Goal: Information Seeking & Learning: Understand process/instructions

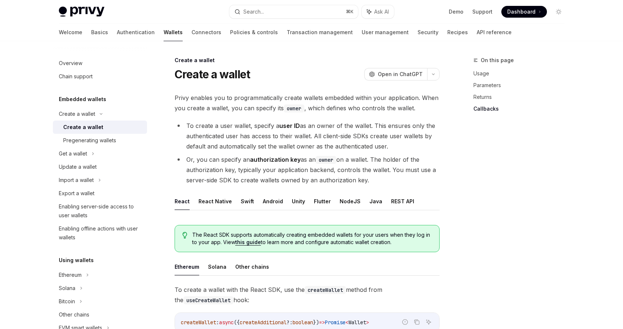
scroll to position [504, 0]
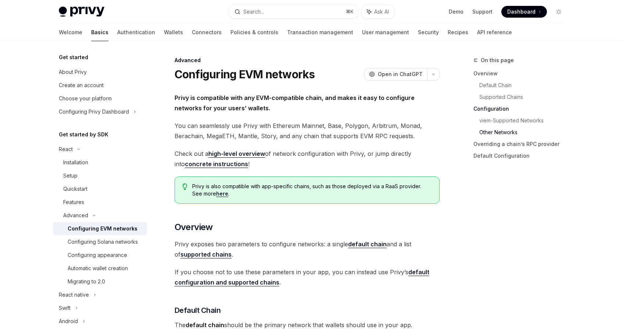
scroll to position [1347, 0]
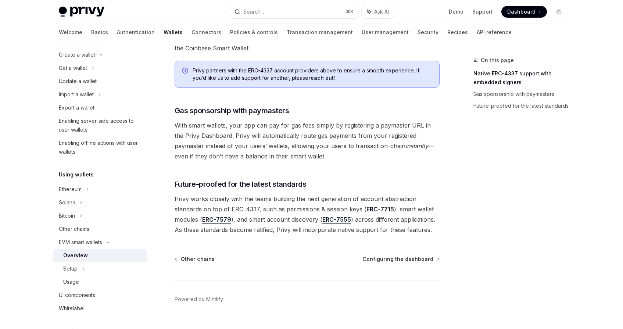
scroll to position [551, 0]
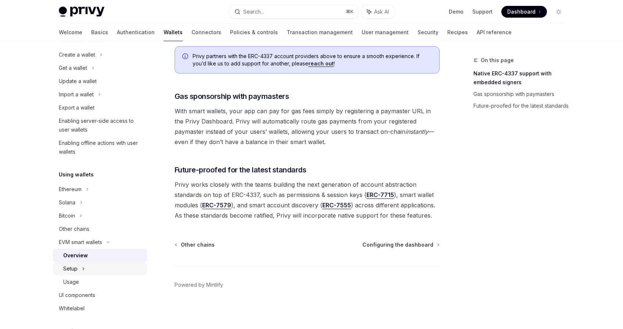
click at [67, 264] on div "Setup" at bounding box center [70, 268] width 14 height 9
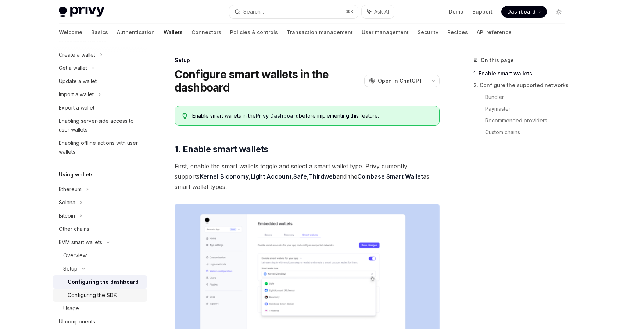
click at [98, 292] on div "Configuring the SDK" at bounding box center [92, 295] width 49 height 9
type textarea "*"
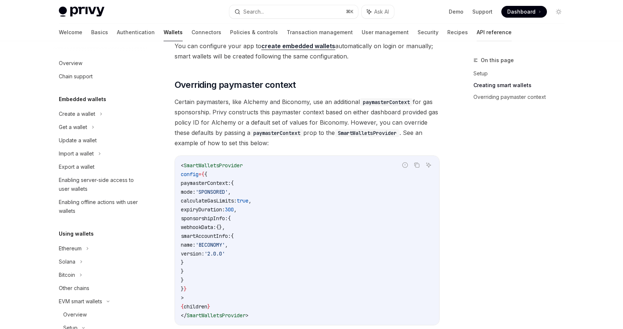
click at [477, 30] on link "API reference" at bounding box center [494, 33] width 35 height 18
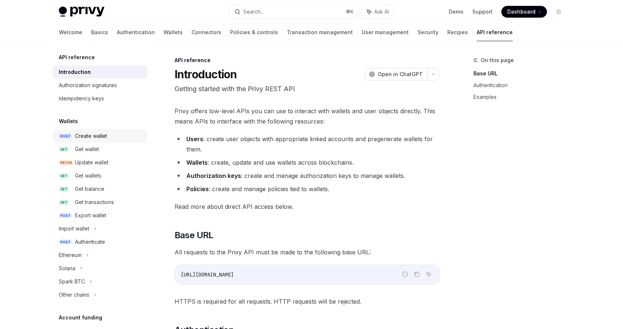
click at [99, 136] on div "Create wallet" at bounding box center [91, 136] width 32 height 9
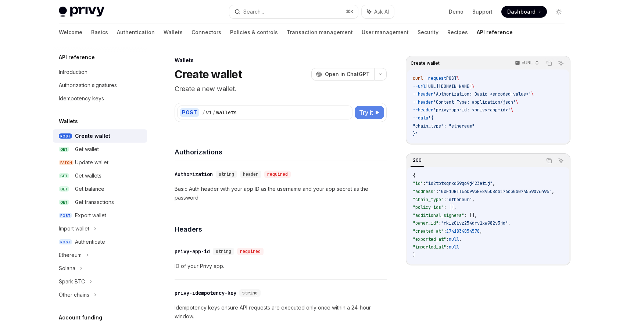
click at [374, 111] on button "Try it" at bounding box center [369, 112] width 29 height 13
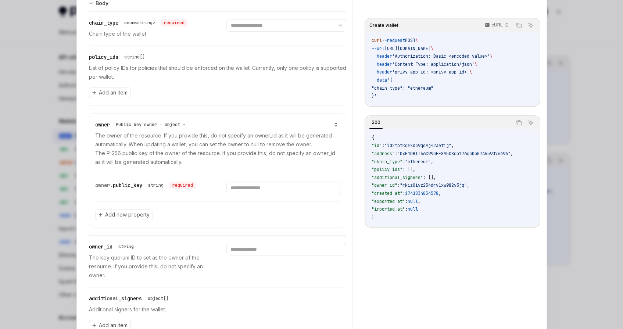
scroll to position [265, 0]
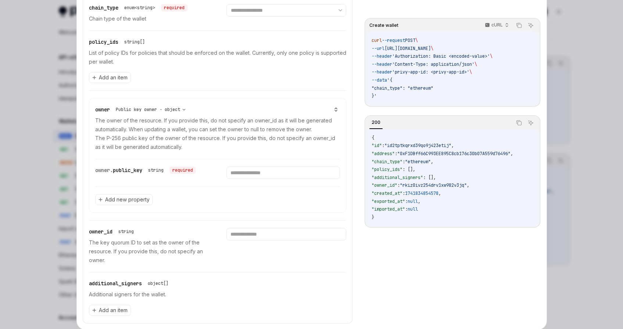
click at [43, 116] on div at bounding box center [311, 164] width 623 height 329
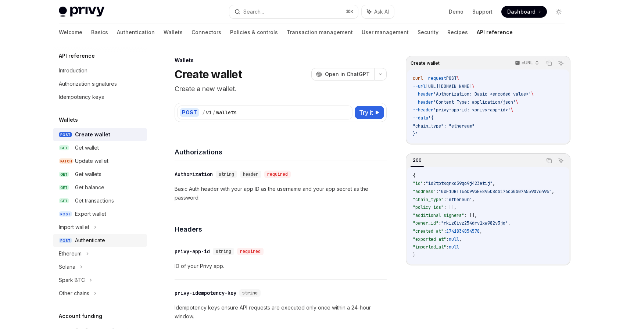
scroll to position [3, 0]
click at [106, 239] on div "Authenticate" at bounding box center [109, 238] width 68 height 9
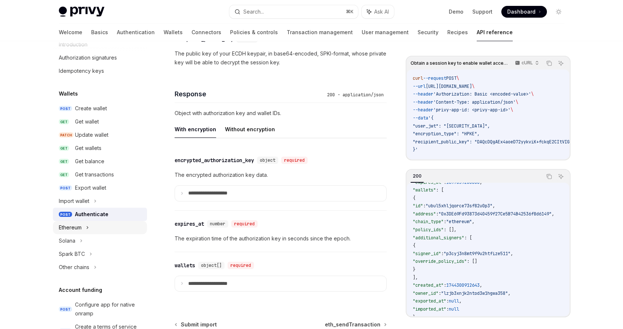
scroll to position [32, 0]
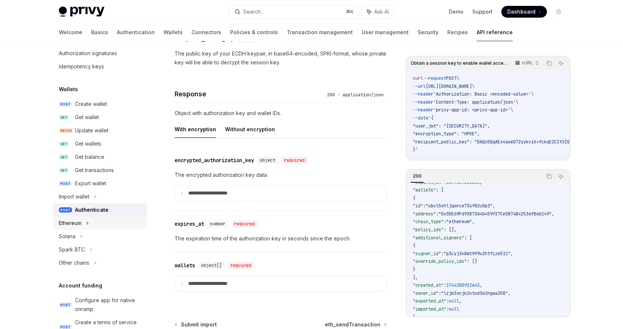
click at [102, 228] on div "Ethereum" at bounding box center [100, 222] width 94 height 13
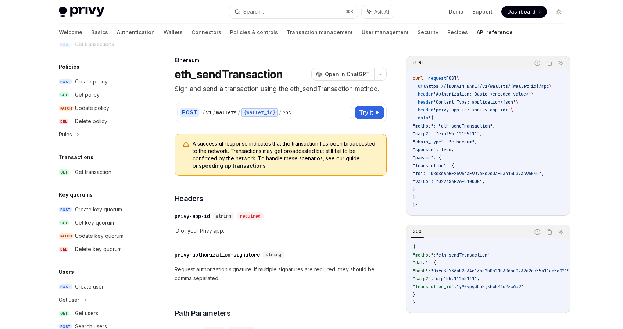
scroll to position [470, 0]
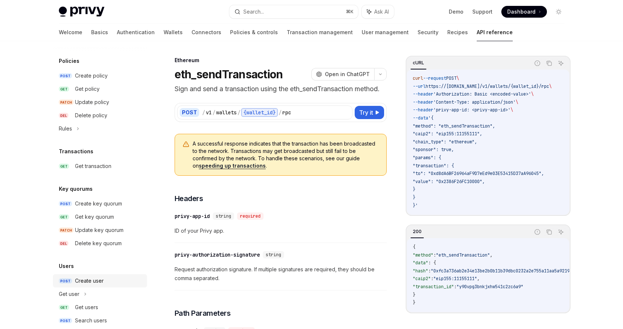
click at [91, 279] on div "Create user" at bounding box center [89, 280] width 29 height 9
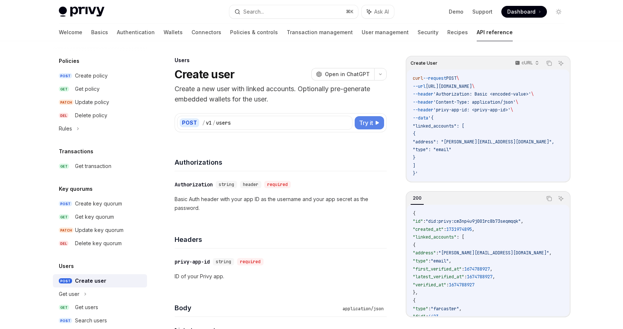
click at [372, 126] on span "Try it" at bounding box center [366, 122] width 14 height 9
type textarea "*"
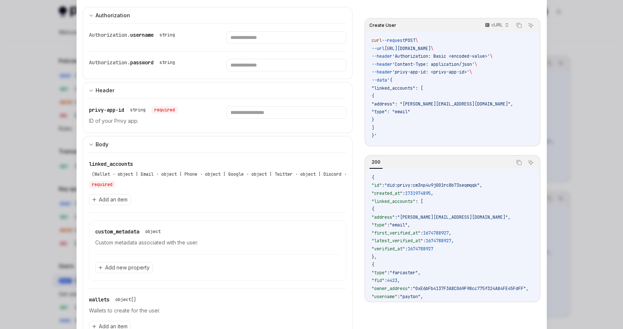
scroll to position [71, 0]
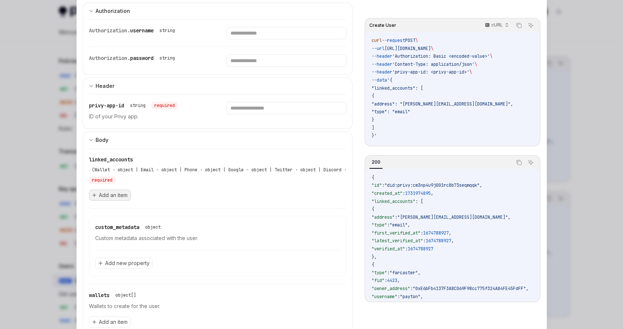
click at [110, 194] on span "Add an item" at bounding box center [113, 194] width 29 height 7
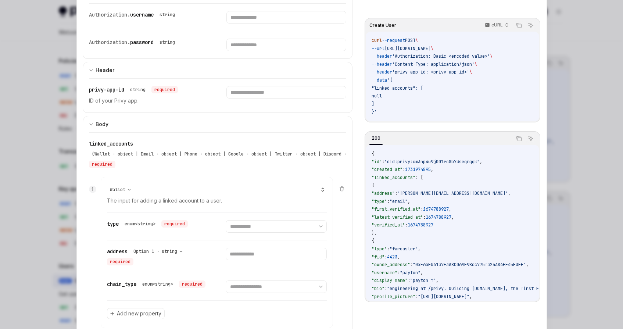
scroll to position [88, 0]
click at [252, 224] on select "**********" at bounding box center [276, 225] width 101 height 12
select select "******"
click at [226, 219] on select "**********" at bounding box center [276, 225] width 101 height 12
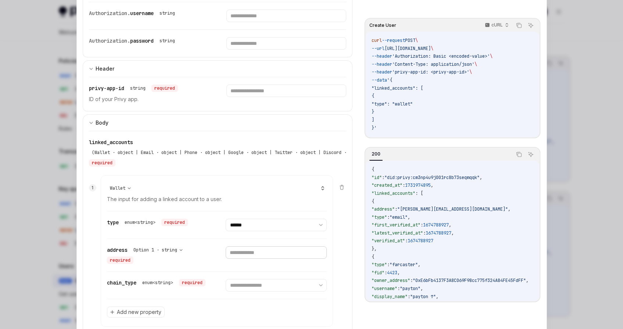
click at [257, 252] on input "text" at bounding box center [276, 252] width 101 height 12
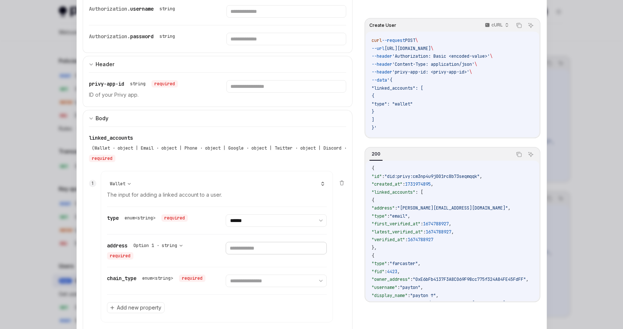
scroll to position [1, 0]
type input "*"
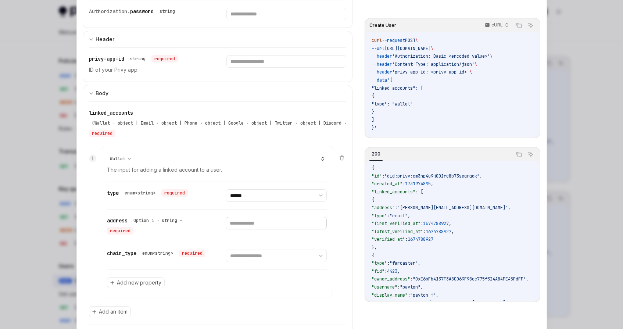
scroll to position [118, 0]
click at [268, 252] on select "**********" at bounding box center [276, 254] width 101 height 12
select select "********"
click at [226, 248] on select "**********" at bounding box center [276, 254] width 101 height 12
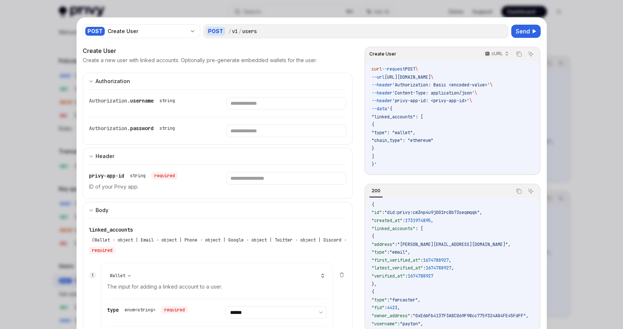
scroll to position [0, 0]
click at [61, 130] on div at bounding box center [311, 164] width 623 height 329
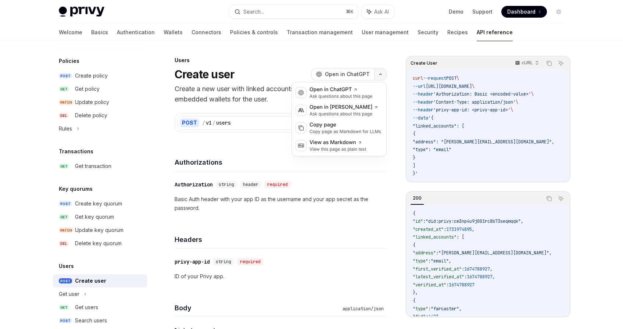
click at [383, 75] on icon "button" at bounding box center [380, 74] width 9 height 3
click at [270, 63] on div "Users" at bounding box center [281, 60] width 212 height 7
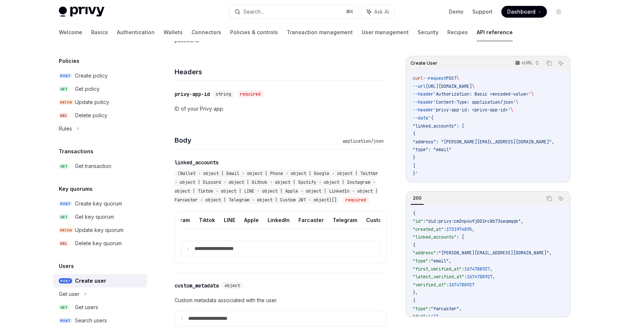
scroll to position [0, 232]
click at [232, 252] on p "**********" at bounding box center [219, 248] width 51 height 7
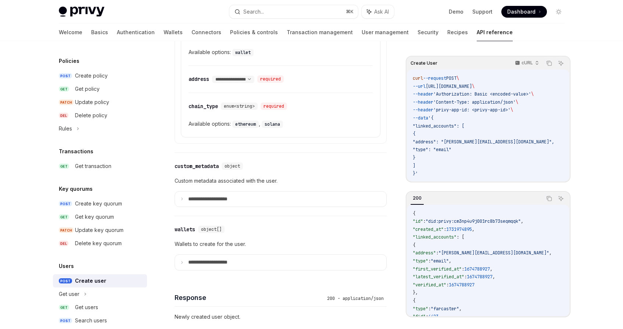
scroll to position [409, 0]
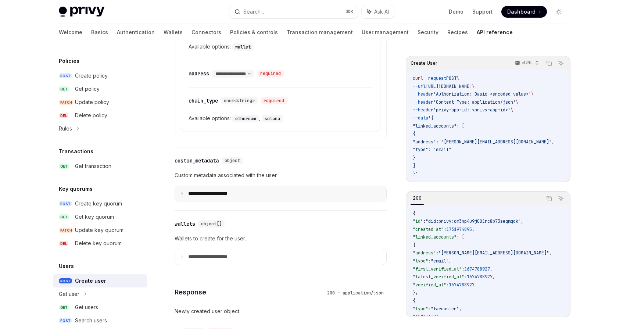
click at [229, 201] on summary "**********" at bounding box center [280, 193] width 211 height 15
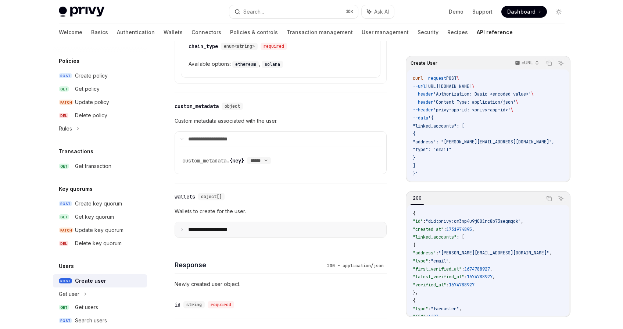
scroll to position [467, 0]
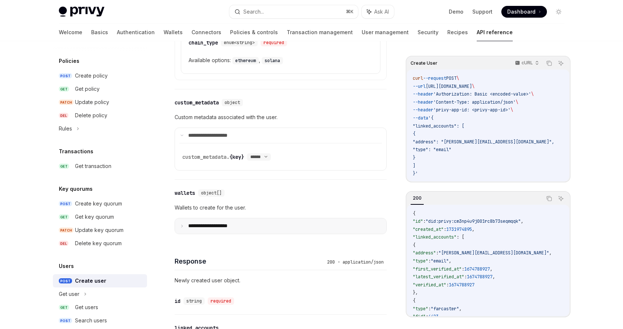
click at [227, 229] on p "**********" at bounding box center [213, 226] width 51 height 7
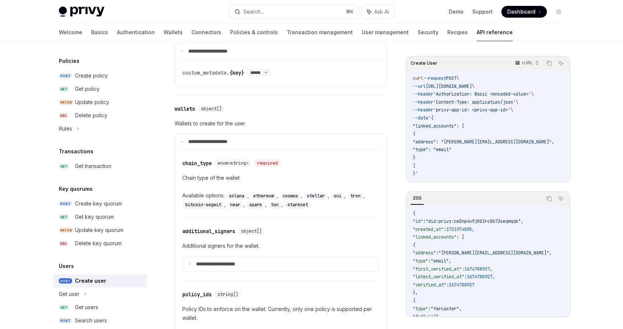
scroll to position [554, 0]
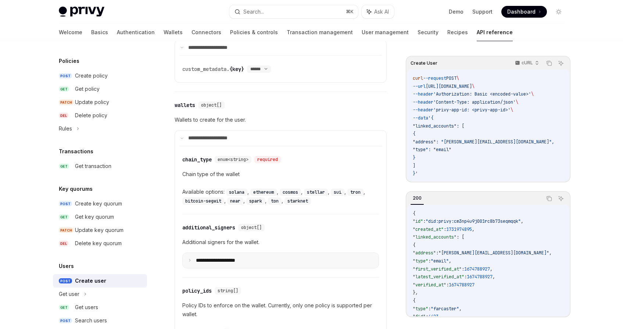
click at [232, 264] on p "**********" at bounding box center [221, 260] width 51 height 7
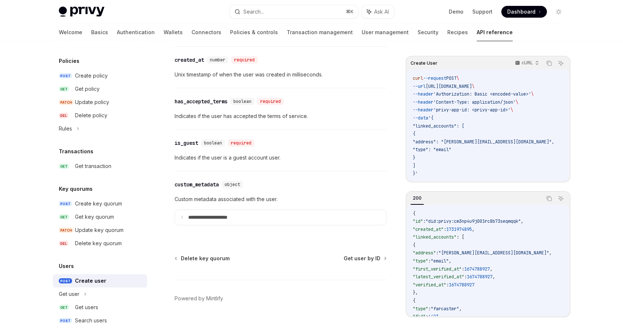
scroll to position [867, 0]
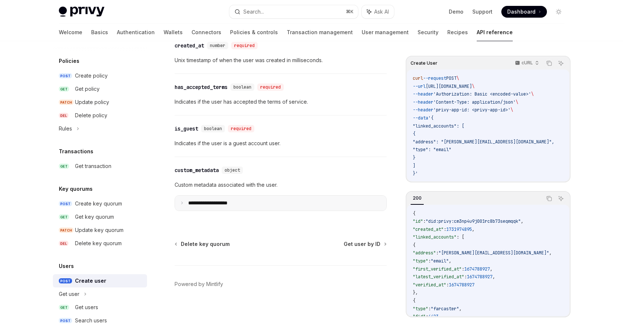
click at [185, 202] on summary "**********" at bounding box center [280, 202] width 211 height 15
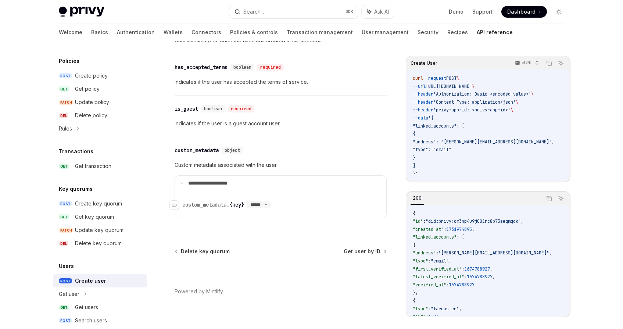
click at [265, 208] on div "****** ****** *******" at bounding box center [259, 204] width 24 height 7
click at [266, 208] on select "****** ****** *******" at bounding box center [259, 205] width 24 height 6
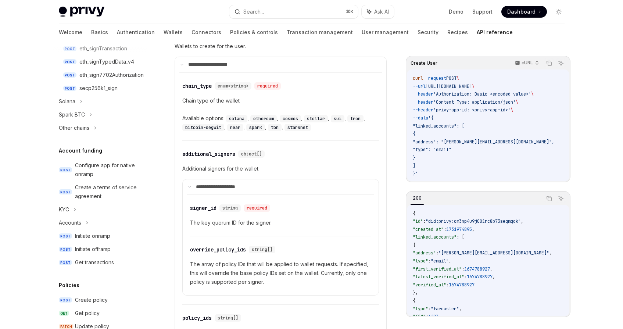
scroll to position [245, 0]
click at [111, 167] on div "Configure app for native onramp" at bounding box center [109, 171] width 68 height 18
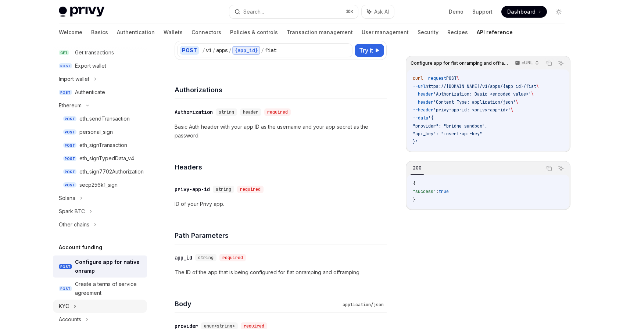
scroll to position [149, 0]
click at [115, 121] on div "eth_sendTransaction" at bounding box center [104, 119] width 50 height 9
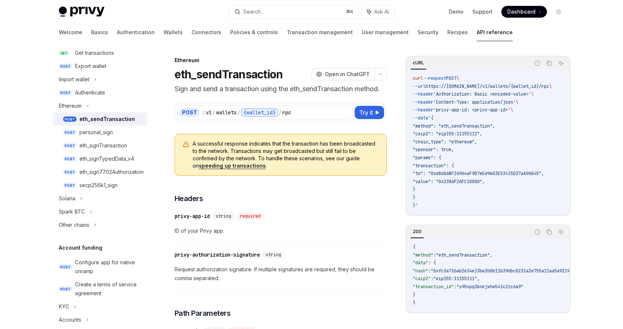
click at [214, 165] on link "speeding up transactions" at bounding box center [232, 165] width 67 height 7
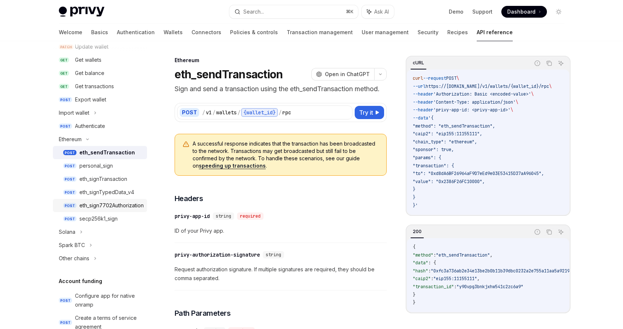
scroll to position [1, 0]
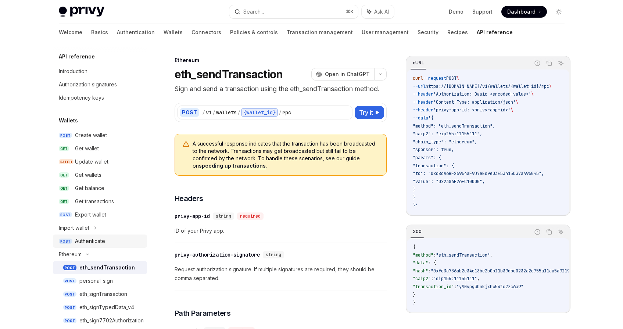
click at [108, 242] on div "Authenticate" at bounding box center [109, 241] width 68 height 9
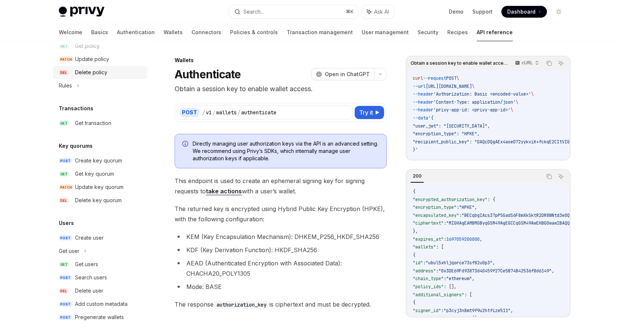
scroll to position [523, 0]
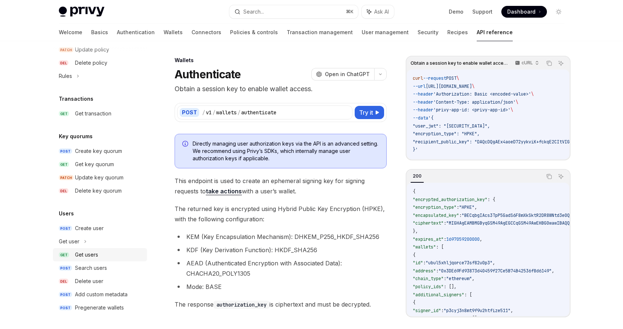
click at [102, 254] on div "Get users" at bounding box center [109, 254] width 68 height 9
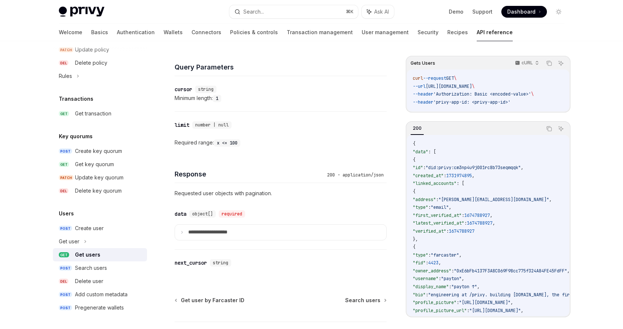
scroll to position [232, 0]
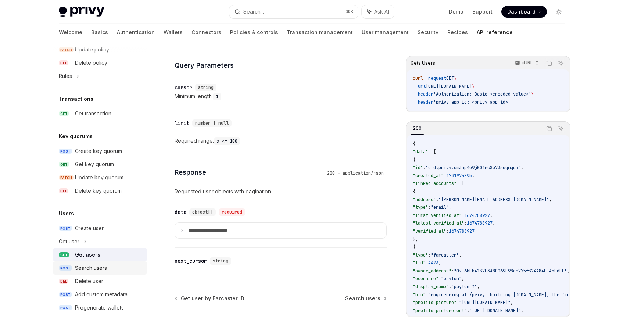
click at [109, 267] on div "Search users" at bounding box center [109, 267] width 68 height 9
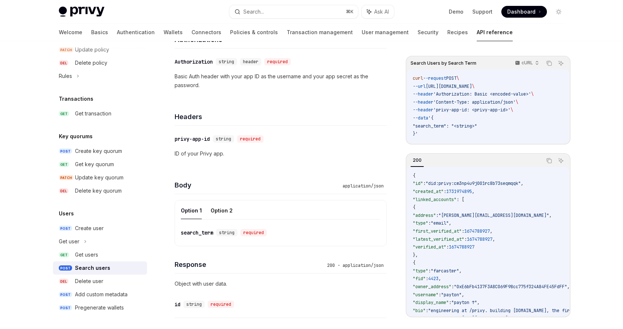
scroll to position [157, 0]
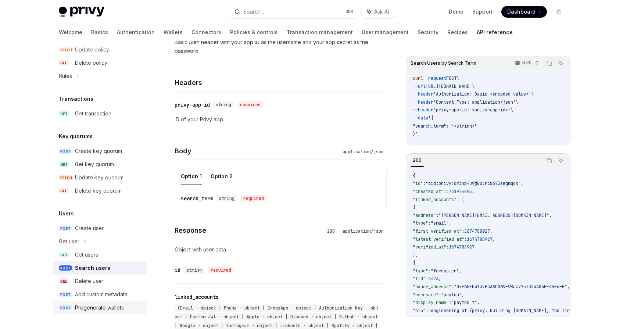
click at [114, 309] on div "Pregenerate wallets" at bounding box center [99, 307] width 49 height 9
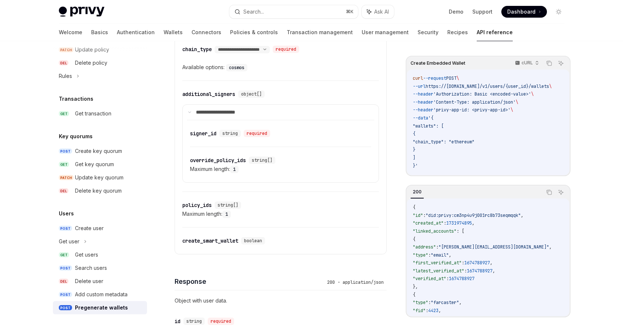
scroll to position [380, 0]
click at [200, 128] on div "signer_id" at bounding box center [203, 131] width 26 height 7
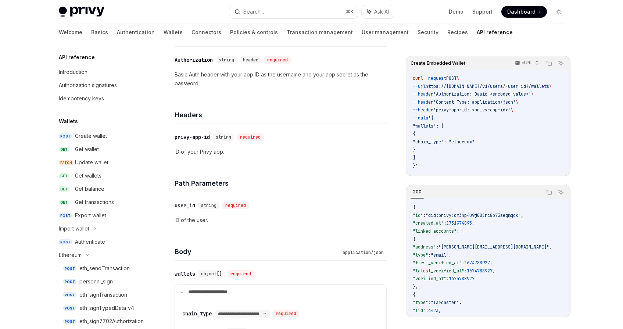
scroll to position [115, 0]
click at [84, 216] on div "Export wallet" at bounding box center [90, 215] width 31 height 9
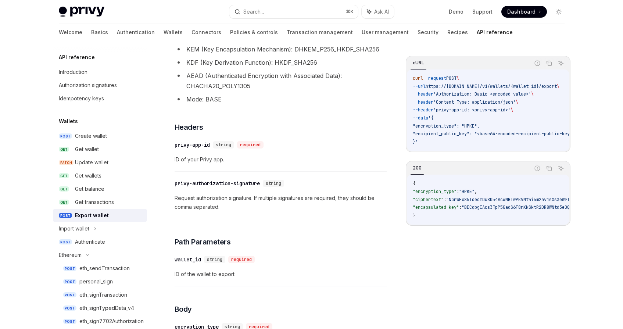
scroll to position [126, 0]
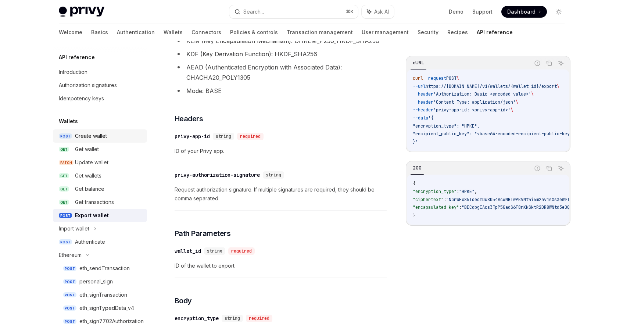
click at [104, 130] on link "POST Create wallet" at bounding box center [100, 135] width 94 height 13
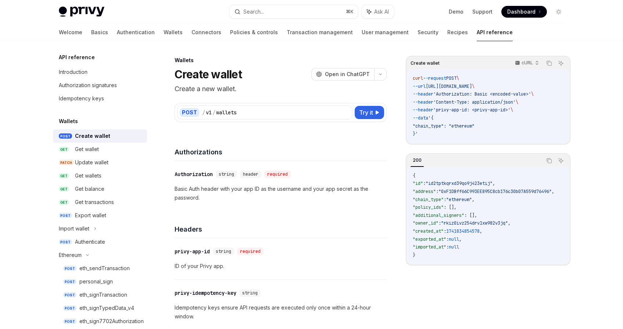
click at [91, 137] on div "Create wallet" at bounding box center [92, 136] width 35 height 9
click at [366, 115] on span "Try it" at bounding box center [366, 112] width 14 height 9
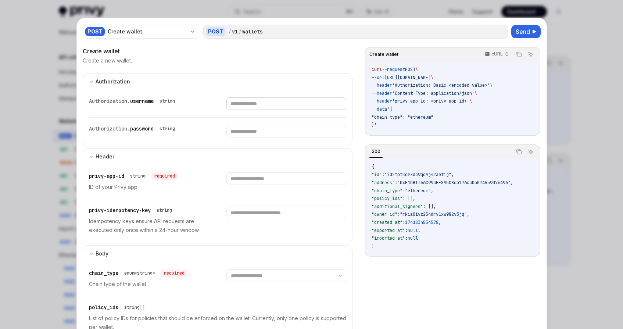
click at [265, 107] on input "text" at bounding box center [286, 103] width 120 height 12
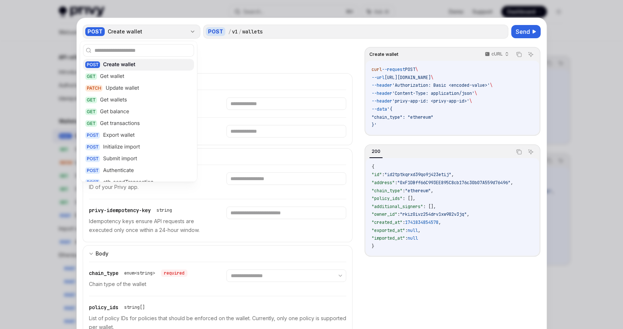
click at [190, 30] on icon "button" at bounding box center [193, 32] width 6 height 6
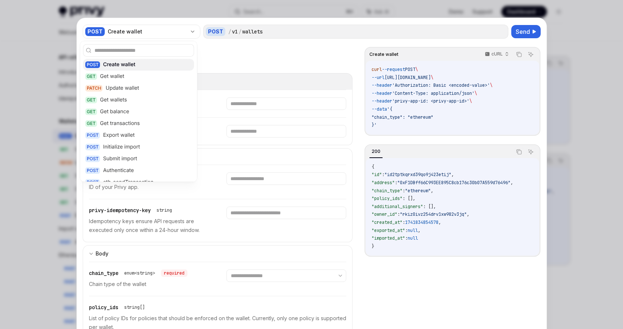
click at [272, 73] on button "Authorization appSecretAuth" at bounding box center [218, 81] width 270 height 17
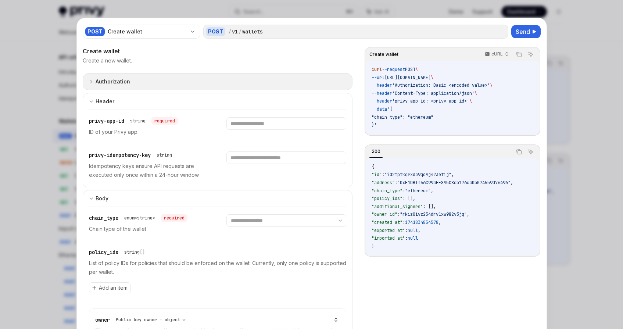
click at [264, 84] on button "Authorization appSecretAuth" at bounding box center [218, 81] width 270 height 17
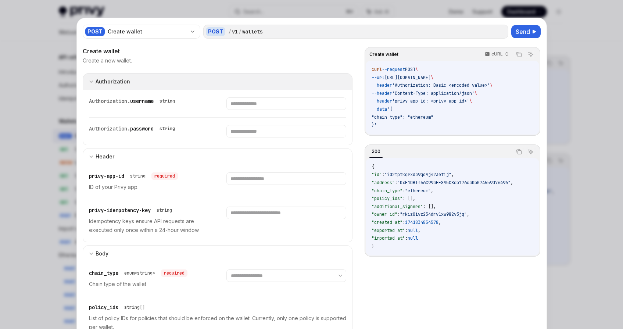
click at [264, 84] on button "Authorization appSecretAuth" at bounding box center [218, 81] width 270 height 17
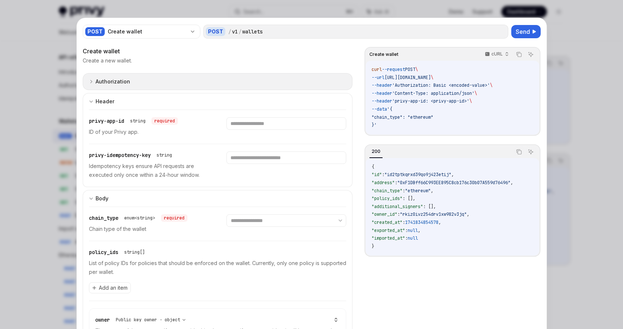
click at [264, 84] on button "Authorization appSecretAuth" at bounding box center [218, 81] width 270 height 17
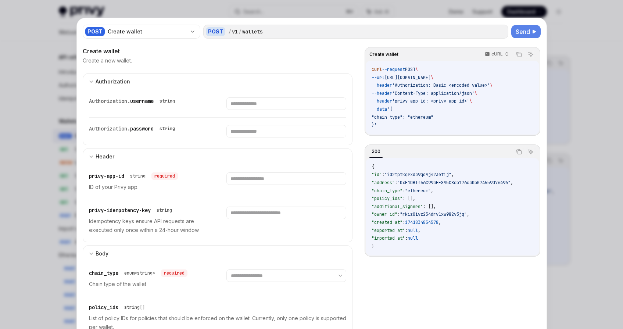
click at [518, 29] on span "Send" at bounding box center [522, 31] width 14 height 9
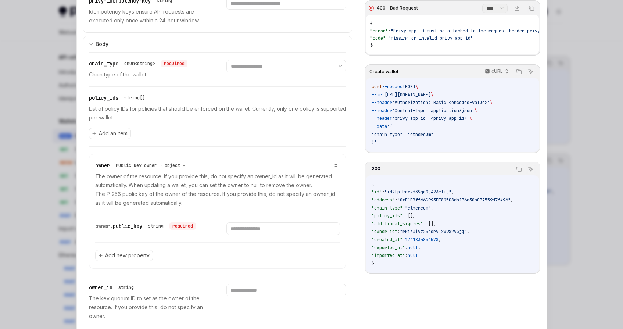
scroll to position [210, 0]
click at [62, 70] on div at bounding box center [311, 164] width 623 height 329
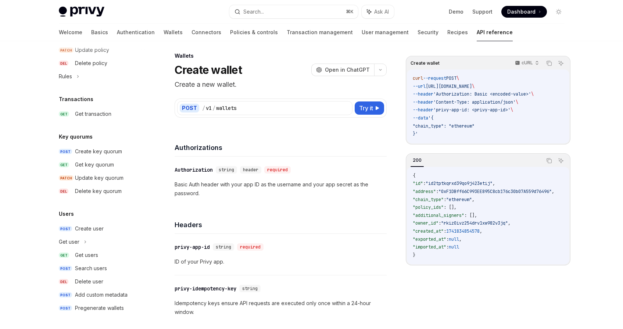
scroll to position [523, 0]
click at [93, 227] on div "Create user" at bounding box center [89, 228] width 29 height 9
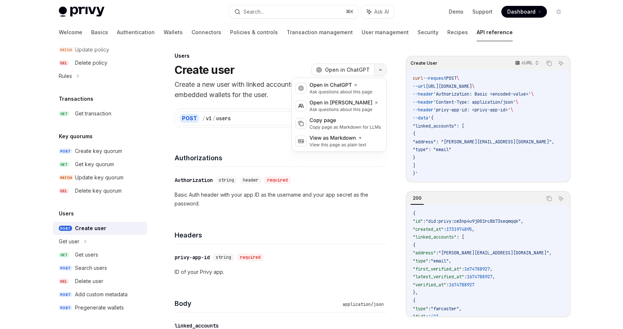
click at [381, 71] on button "button" at bounding box center [380, 70] width 12 height 12
click at [360, 97] on div "Anthropic Open in Claude Ask questions about this page" at bounding box center [338, 106] width 91 height 18
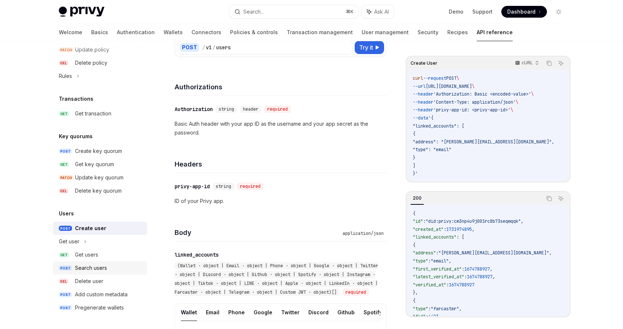
scroll to position [103, 0]
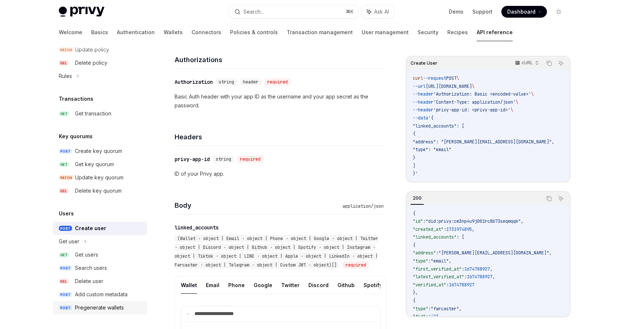
click at [111, 309] on div "Pregenerate wallets" at bounding box center [99, 307] width 49 height 9
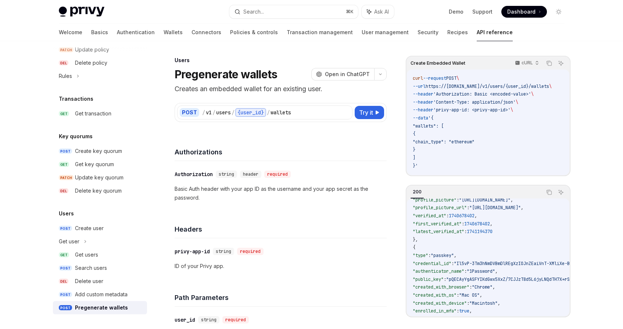
scroll to position [266, 0]
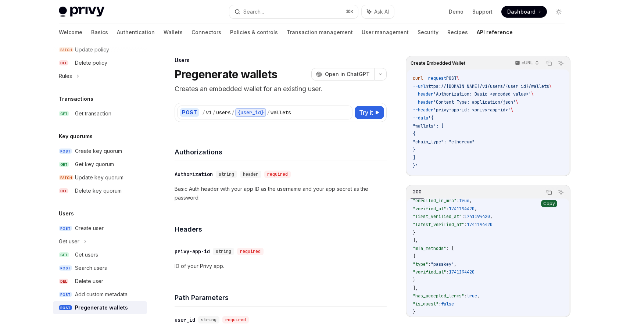
click at [545, 197] on button "Copy the contents from the code block" at bounding box center [549, 192] width 10 height 10
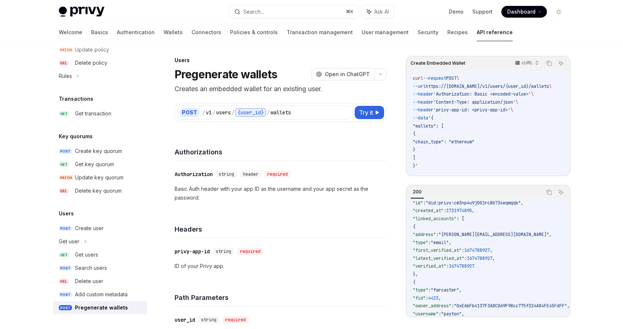
scroll to position [0, 0]
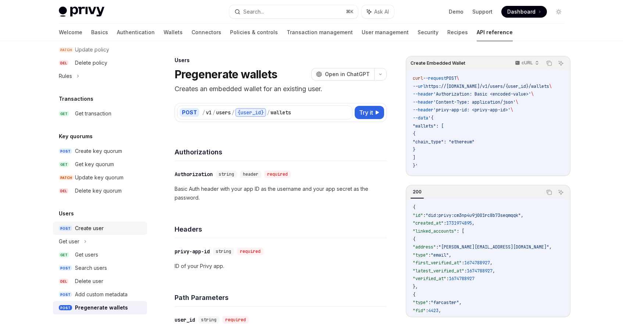
click at [96, 230] on div "Create user" at bounding box center [89, 228] width 29 height 9
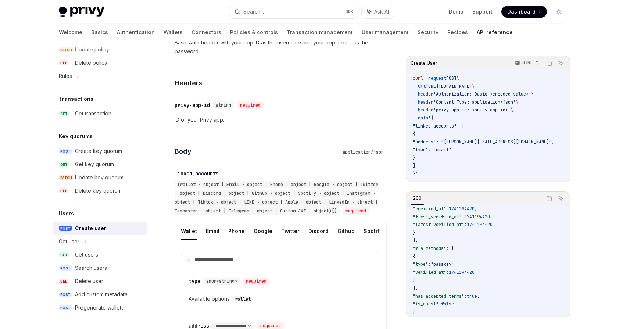
scroll to position [242, 0]
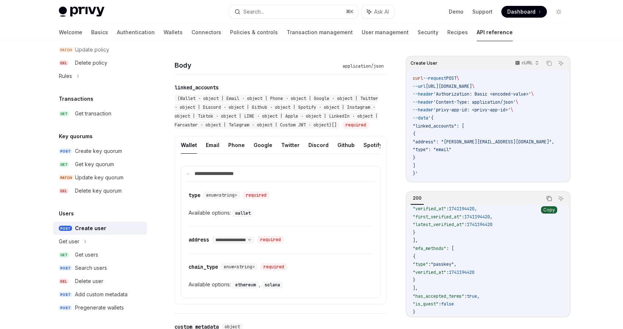
click at [546, 198] on icon "Copy the contents from the code block" at bounding box center [549, 198] width 6 height 6
click at [550, 201] on button "Copy the contents from the code block" at bounding box center [549, 199] width 10 height 10
click at [535, 12] on link "Dashboard" at bounding box center [524, 12] width 46 height 12
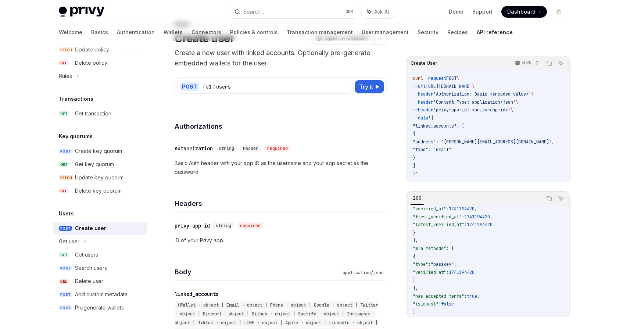
scroll to position [66, 0]
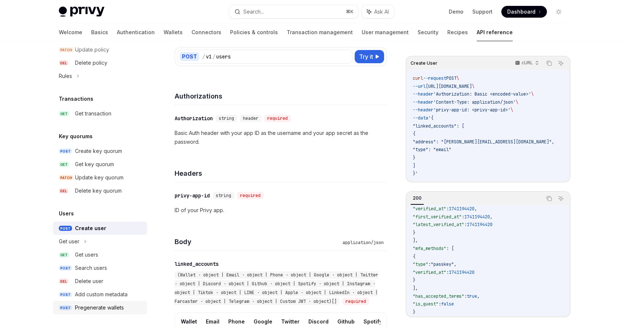
click at [90, 306] on div "Pregenerate wallets" at bounding box center [99, 307] width 49 height 9
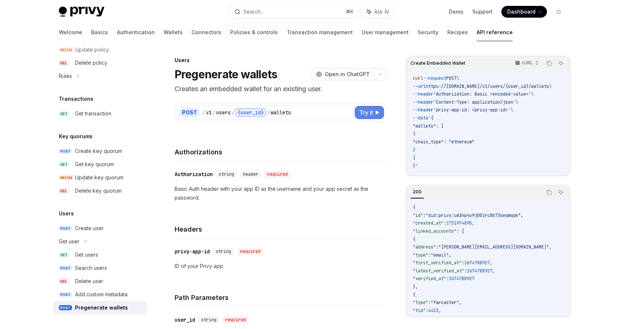
click at [375, 112] on icon at bounding box center [377, 112] width 4 height 4
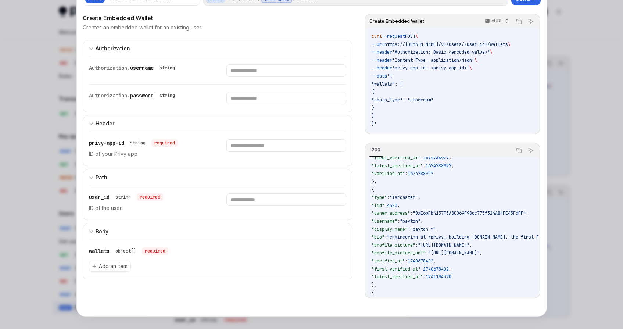
scroll to position [38, 0]
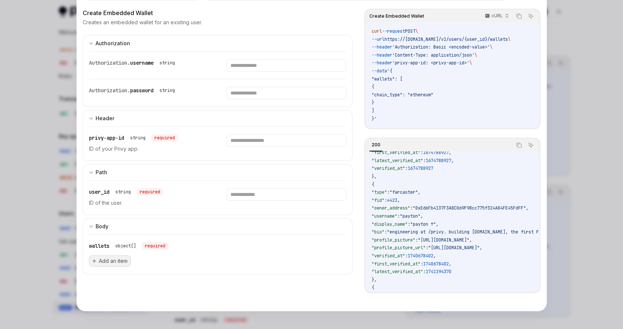
click at [99, 260] on span "Add an item" at bounding box center [113, 260] width 29 height 7
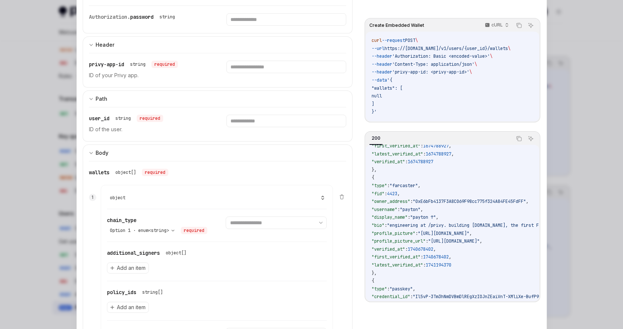
scroll to position [141, 0]
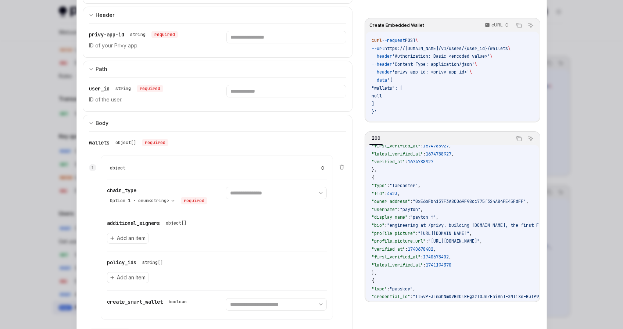
click at [291, 186] on div "**********" at bounding box center [217, 195] width 220 height 32
click at [287, 190] on select "**********" at bounding box center [276, 193] width 101 height 12
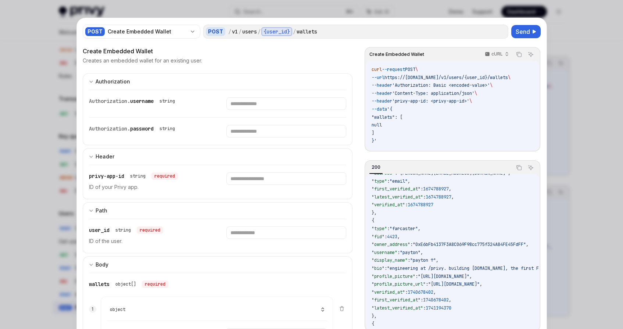
scroll to position [0, 0]
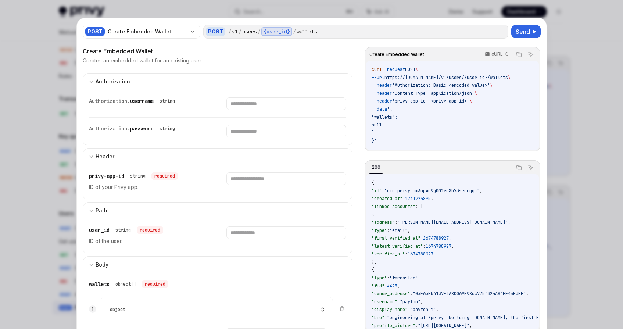
click at [549, 33] on div at bounding box center [311, 164] width 623 height 329
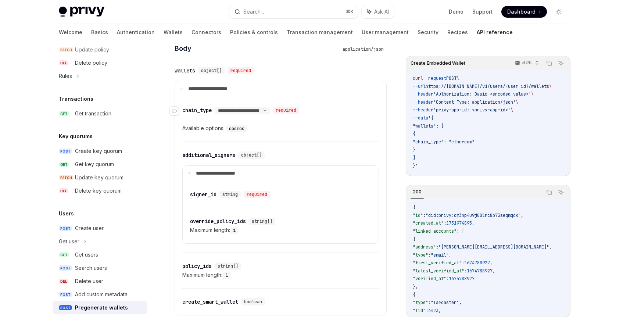
scroll to position [318, 0]
click at [105, 259] on link "GET Get users" at bounding box center [100, 254] width 94 height 13
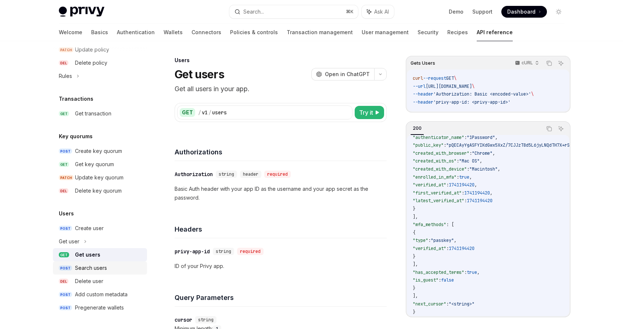
click at [87, 269] on div "Search users" at bounding box center [91, 267] width 32 height 9
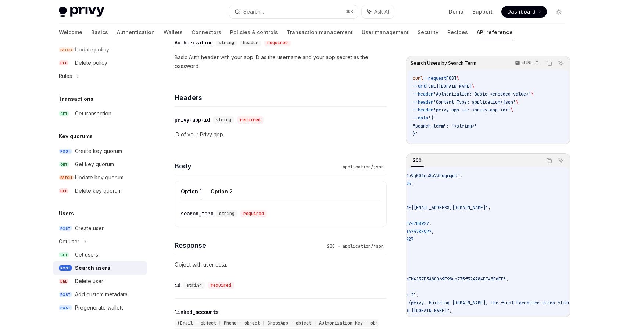
scroll to position [154, 0]
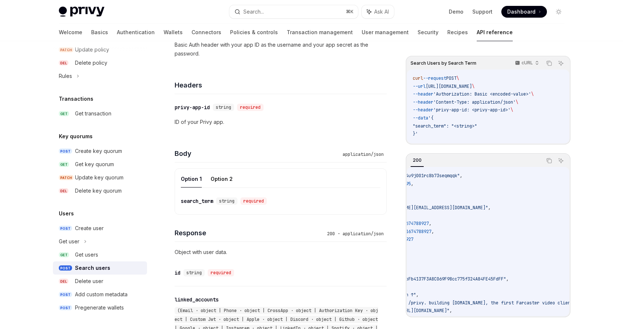
click at [209, 179] on ul "Option 1 Option 2" at bounding box center [281, 179] width 200 height 18
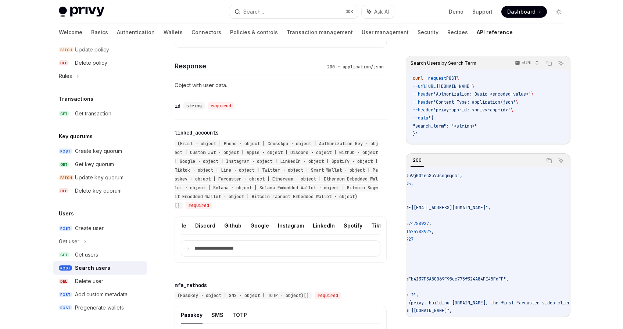
scroll to position [0, 189]
click at [251, 249] on summary "**********" at bounding box center [280, 248] width 199 height 15
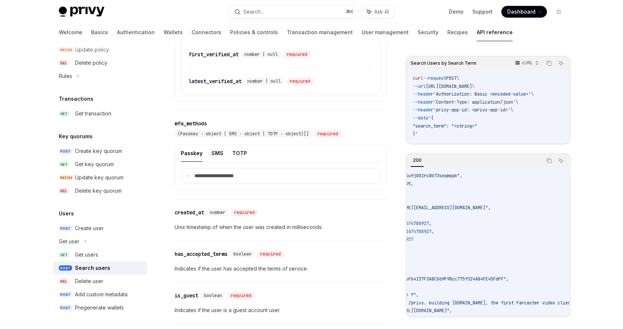
scroll to position [744, 0]
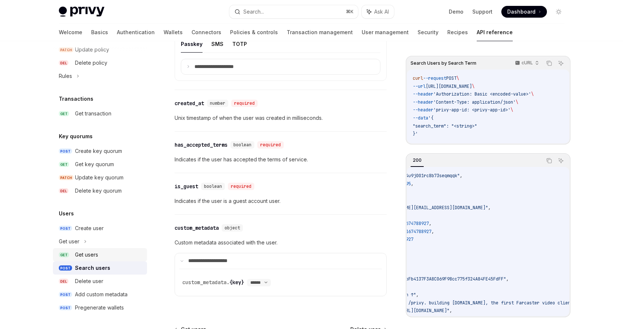
click at [93, 257] on div "Get users" at bounding box center [86, 254] width 23 height 9
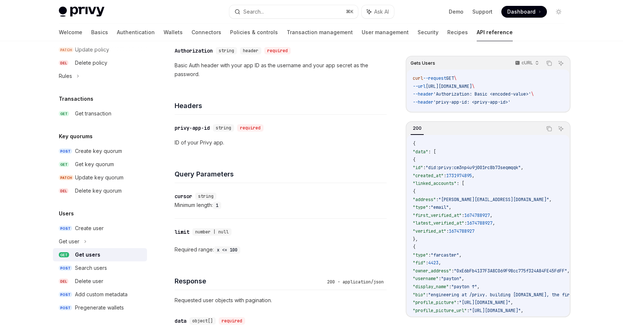
scroll to position [233, 0]
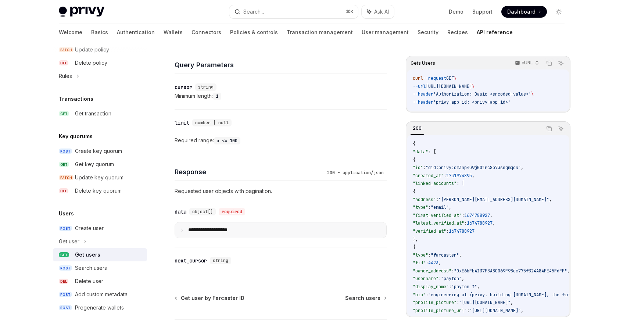
click at [203, 227] on p "**********" at bounding box center [213, 230] width 51 height 7
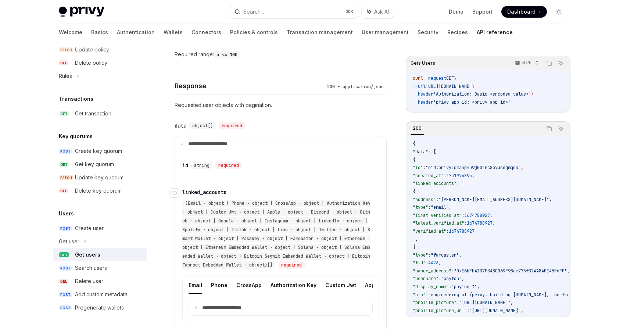
scroll to position [374, 0]
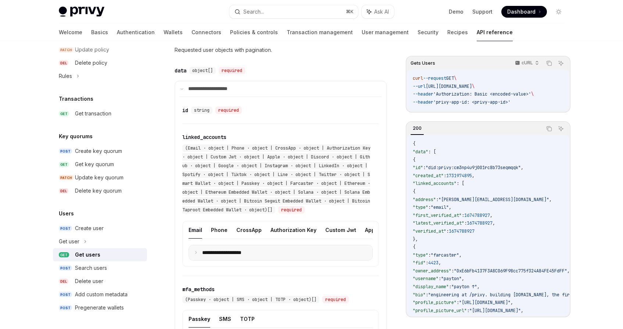
click at [211, 256] on p "**********" at bounding box center [227, 252] width 51 height 7
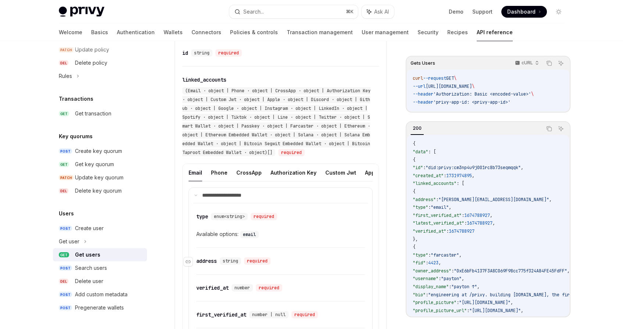
scroll to position [430, 0]
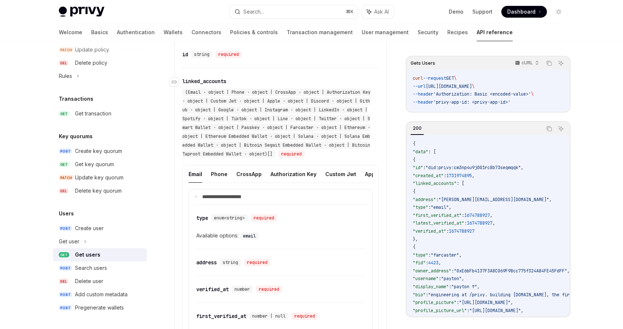
click at [296, 155] on span "(Email · object | Phone · object | CrossApp · object | Authorization Key · obje…" at bounding box center [276, 123] width 188 height 68
drag, startPoint x: 267, startPoint y: 157, endPoint x: 242, endPoint y: 164, distance: 25.6
click at [266, 157] on div "(Email · object | Phone · object | CrossApp · object | Authorization Key · obje…" at bounding box center [276, 123] width 188 height 69
click at [279, 175] on button "Google" at bounding box center [288, 173] width 19 height 17
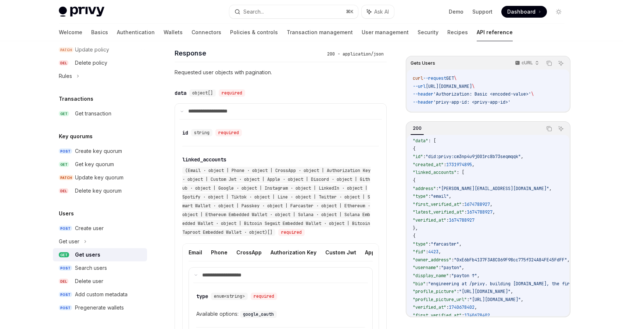
scroll to position [12, 0]
click at [268, 110] on summary "**********" at bounding box center [280, 111] width 211 height 15
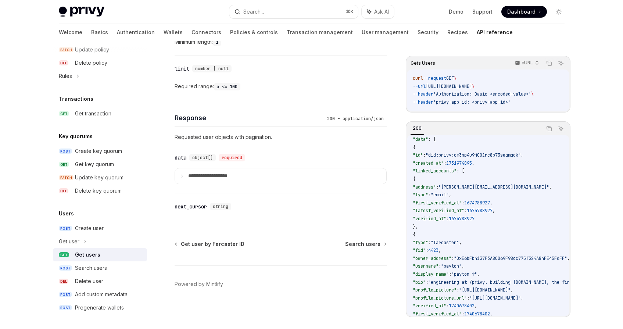
click at [267, 109] on div "Response 200 - application/json" at bounding box center [281, 113] width 212 height 27
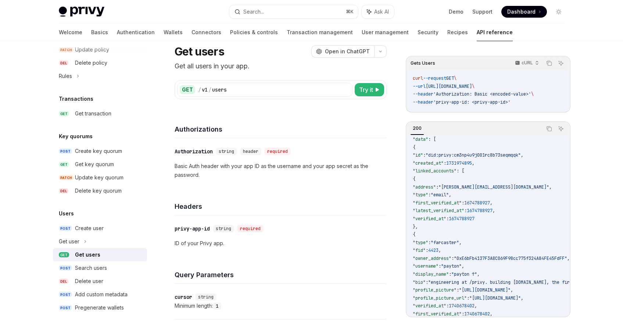
scroll to position [0, 0]
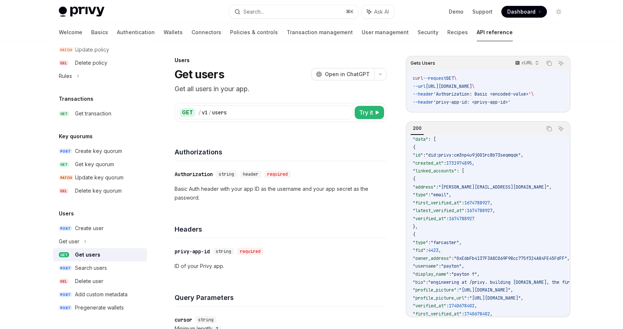
click at [254, 116] on div "GET / v1 / users" at bounding box center [264, 112] width 175 height 14
click at [359, 114] on span "Try it" at bounding box center [366, 112] width 14 height 9
type textarea "*"
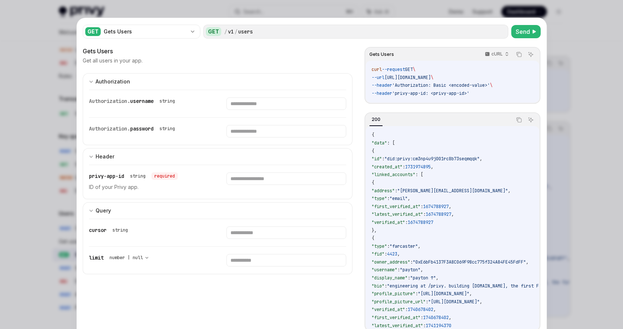
click at [260, 114] on div "Authorization. username string" at bounding box center [218, 103] width 258 height 27
click at [254, 101] on input "text" at bounding box center [286, 103] width 120 height 12
click at [260, 186] on div at bounding box center [286, 181] width 120 height 19
click at [263, 180] on input "text" at bounding box center [286, 178] width 120 height 12
paste input "**********"
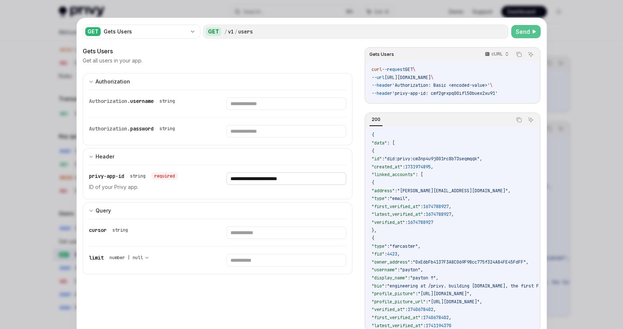
type input "**********"
click at [532, 30] on icon at bounding box center [534, 31] width 4 height 4
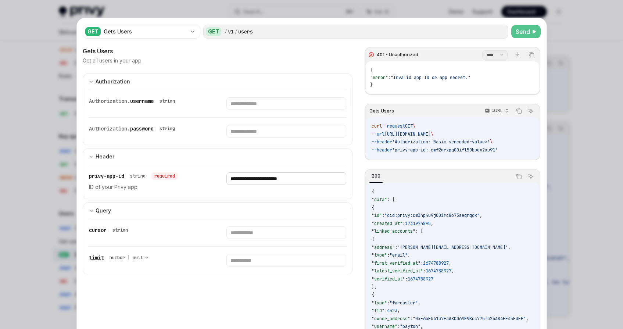
click at [304, 177] on input "**********" at bounding box center [286, 178] width 120 height 12
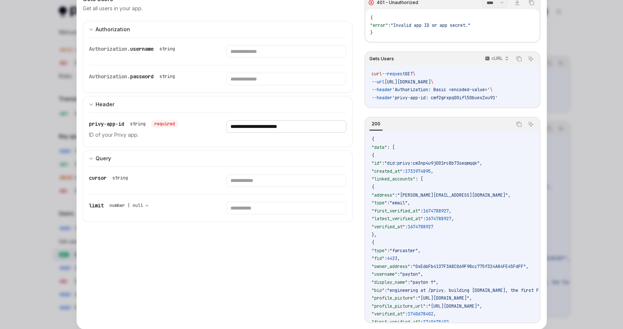
scroll to position [58, 0]
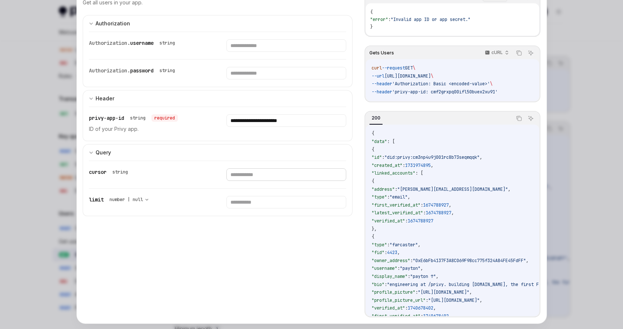
click at [304, 179] on input "text" at bounding box center [286, 174] width 120 height 12
click at [281, 202] on input "number" at bounding box center [286, 202] width 120 height 12
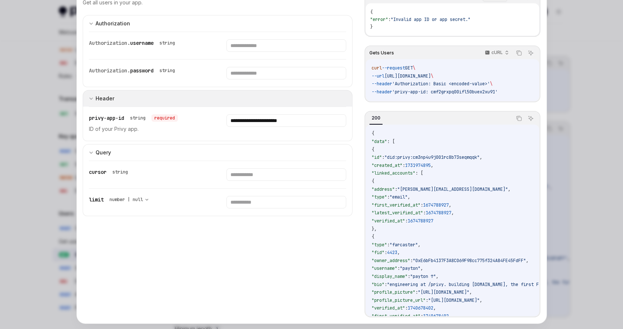
click at [144, 105] on button "Header" at bounding box center [218, 98] width 270 height 17
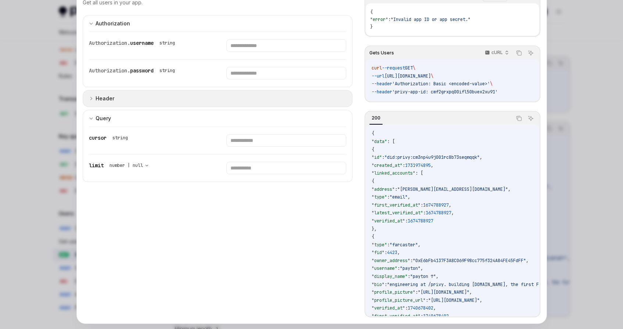
click at [144, 105] on button "Header" at bounding box center [218, 98] width 270 height 17
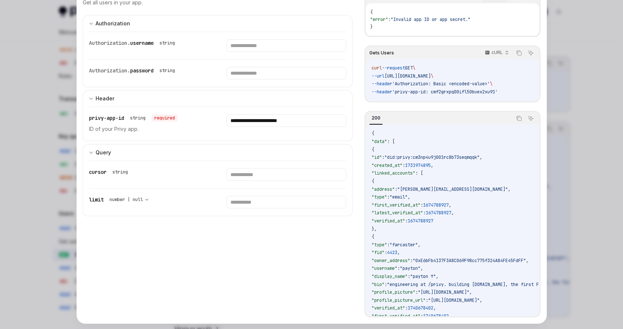
click at [325, 128] on div "**********" at bounding box center [286, 123] width 120 height 19
click at [324, 123] on input "**********" at bounding box center [286, 120] width 120 height 12
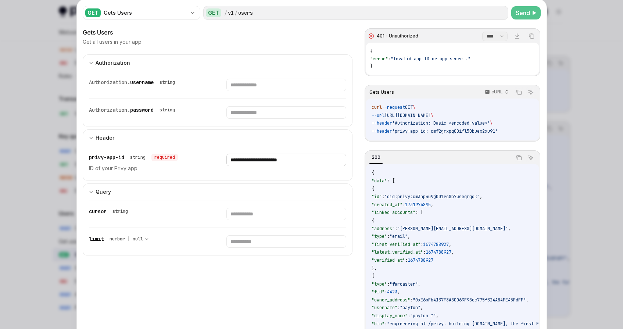
scroll to position [0, 0]
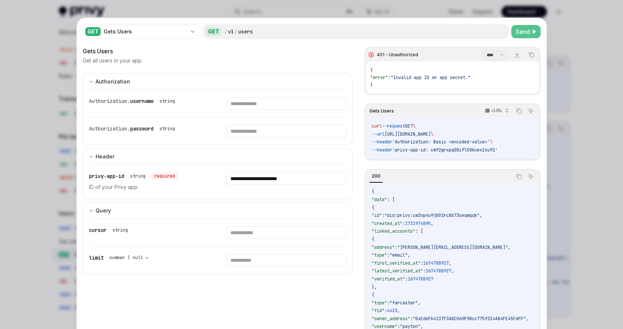
click at [471, 141] on span "'Authorization: Basic <encoded-value>'" at bounding box center [441, 142] width 98 height 6
click at [504, 112] on icon "button" at bounding box center [506, 110] width 5 height 5
click at [482, 155] on div "Javascript" at bounding box center [478, 155] width 38 height 6
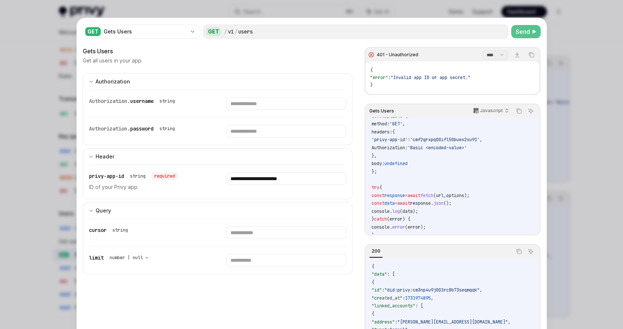
scroll to position [23, 0]
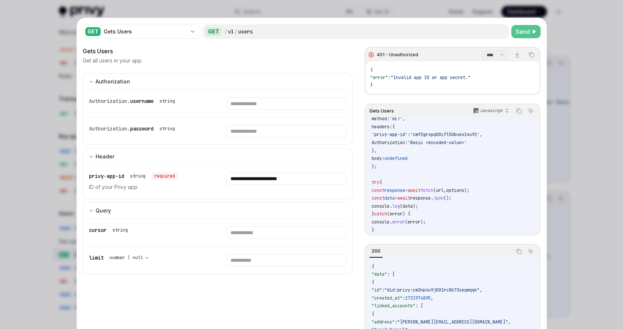
click at [515, 35] on span "Send" at bounding box center [522, 31] width 14 height 9
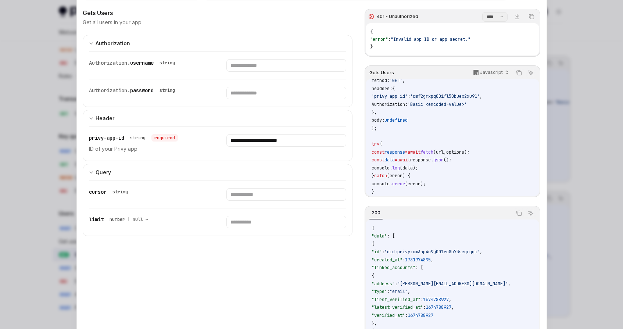
scroll to position [49, 0]
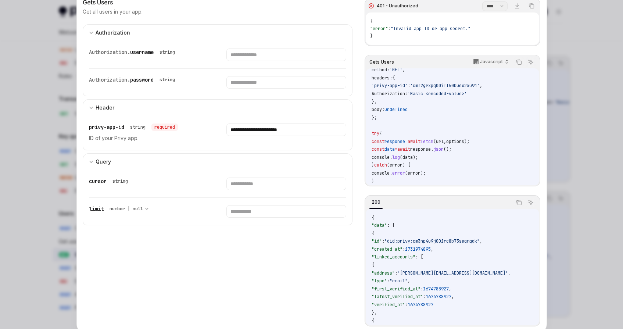
click at [47, 107] on div at bounding box center [311, 164] width 623 height 329
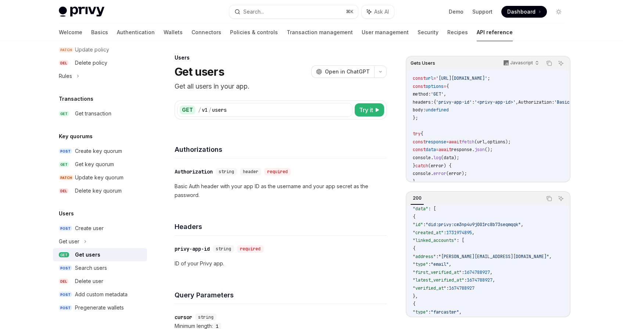
scroll to position [3, 0]
click at [372, 109] on span "Try it" at bounding box center [366, 109] width 14 height 9
type textarea "*"
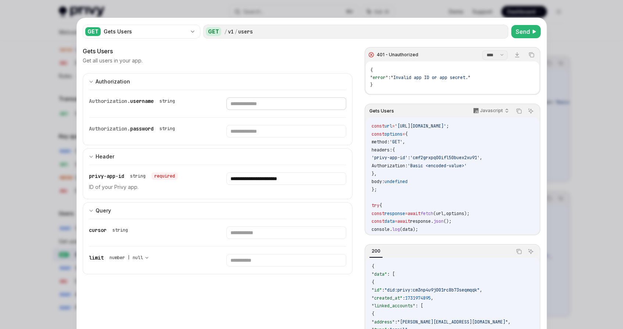
click at [273, 109] on input "text" at bounding box center [286, 103] width 120 height 12
paste input "**********"
type input "**********"
click at [256, 132] on input "text" at bounding box center [276, 131] width 113 height 12
paste input "**********"
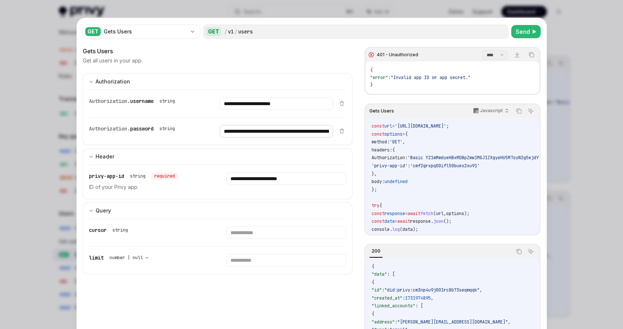
scroll to position [0, 174]
type input "**********"
click at [521, 32] on span "Send" at bounding box center [522, 31] width 14 height 9
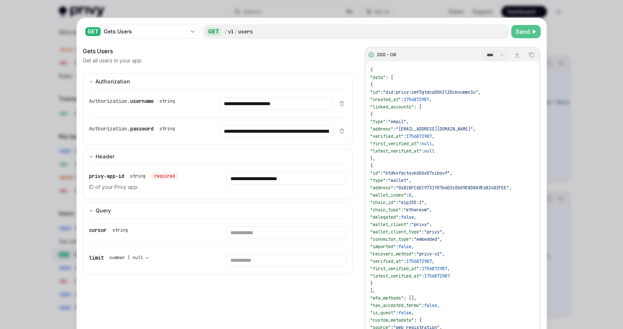
click at [480, 188] on span ""0x828FC6EC9731f07b6D2c0b09E8D8A9E682482FEE"" at bounding box center [452, 188] width 113 height 6
drag, startPoint x: 488, startPoint y: 187, endPoint x: 539, endPoint y: 186, distance: 50.7
click at [539, 186] on div "GET Gets Users GET / v1 / users Send Gets Users Get all users in your app. 200 …" at bounding box center [312, 199] width 470 height 363
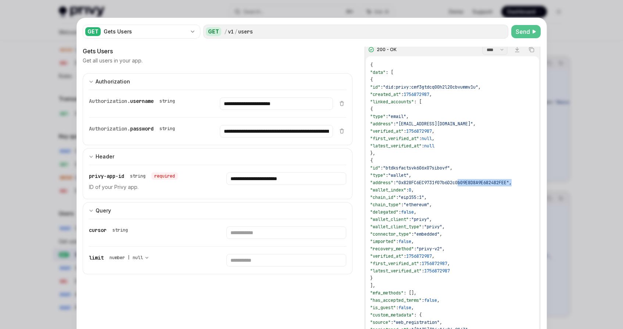
scroll to position [0, 0]
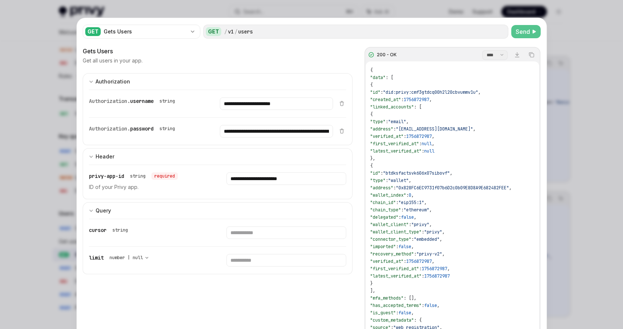
drag, startPoint x: 65, startPoint y: 132, endPoint x: 74, endPoint y: 154, distance: 23.6
click at [65, 132] on div at bounding box center [311, 164] width 623 height 329
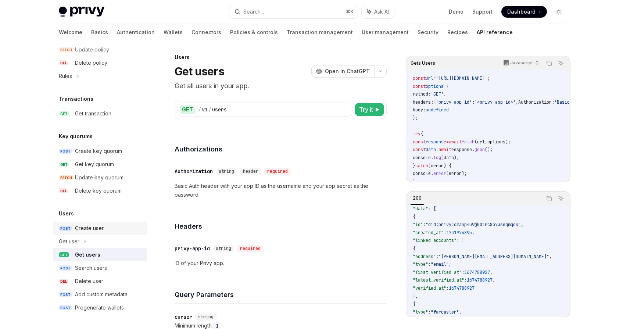
click at [96, 230] on div "Create user" at bounding box center [89, 228] width 29 height 9
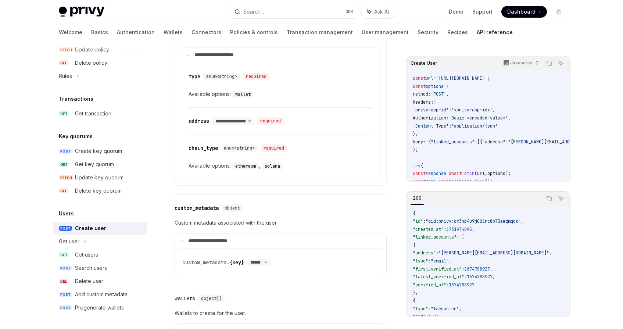
scroll to position [377, 0]
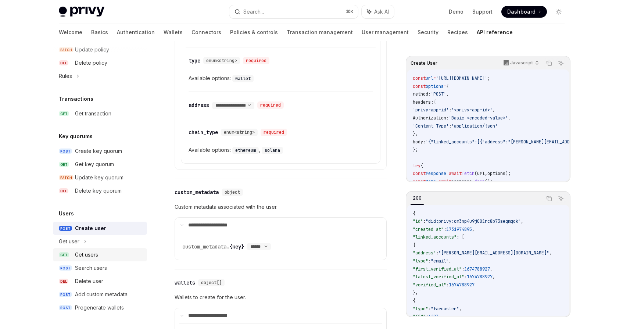
click at [93, 255] on div "Get users" at bounding box center [86, 254] width 23 height 9
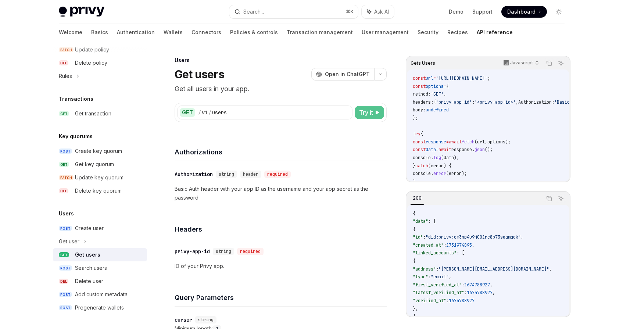
click at [372, 112] on span "Try it" at bounding box center [366, 112] width 14 height 9
type textarea "*"
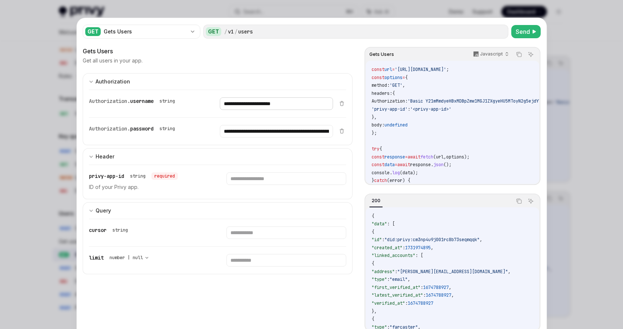
click at [301, 100] on input "**********" at bounding box center [276, 103] width 113 height 12
click at [239, 179] on input "text" at bounding box center [286, 178] width 120 height 12
paste input "**********"
type input "**********"
click at [306, 198] on div "**********" at bounding box center [218, 182] width 258 height 34
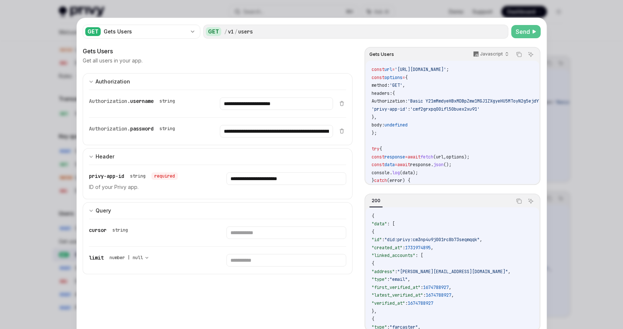
click at [517, 35] on span "Send" at bounding box center [522, 31] width 14 height 9
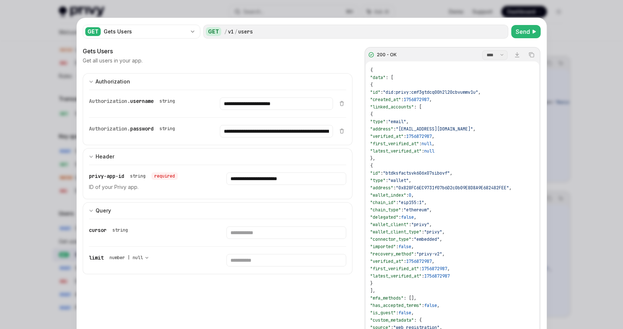
click at [380, 89] on span ""id"" at bounding box center [375, 92] width 10 height 6
click at [373, 86] on span "{" at bounding box center [371, 85] width 3 height 6
type textarea "*"
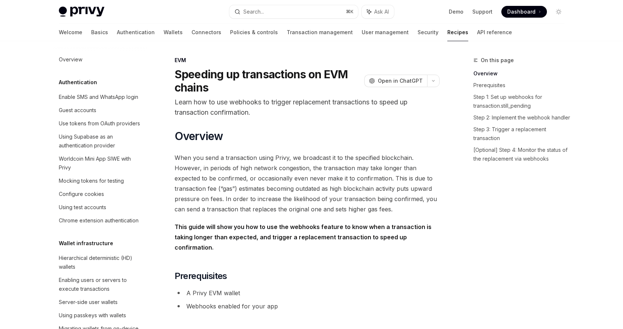
scroll to position [1056, 0]
